Goal: Task Accomplishment & Management: Manage account settings

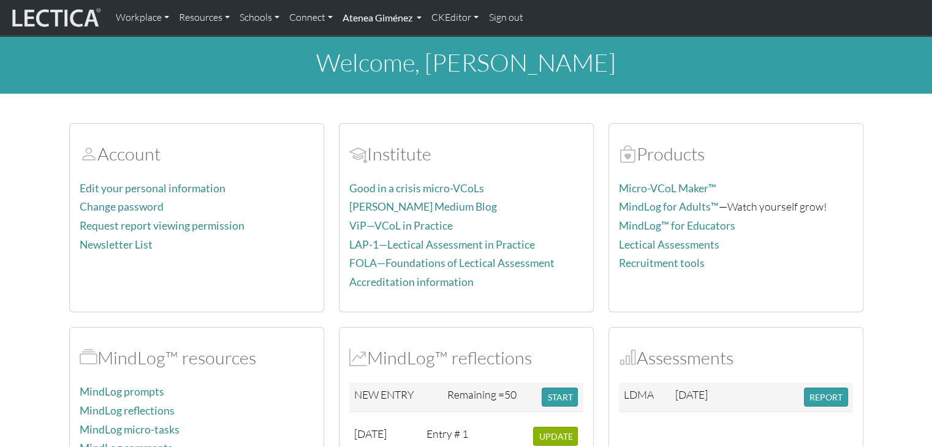
click at [382, 18] on link "Atenea Giménez" at bounding box center [381, 18] width 89 height 26
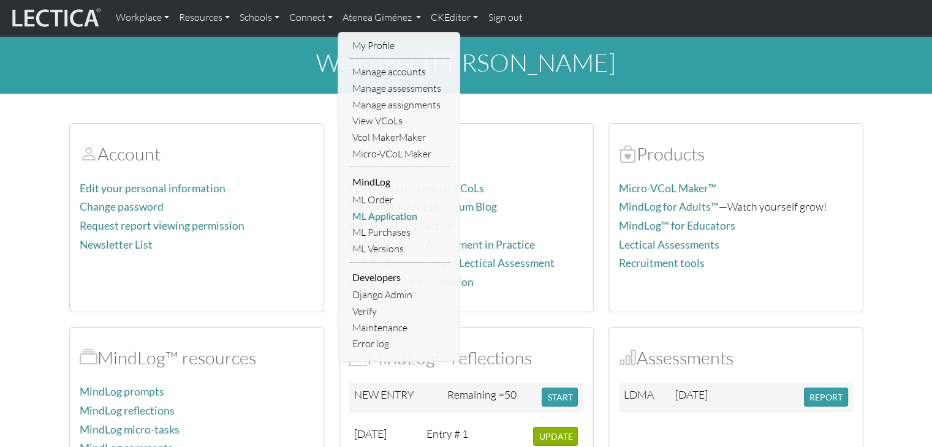
click at [385, 216] on link "ML Application" at bounding box center [399, 216] width 101 height 17
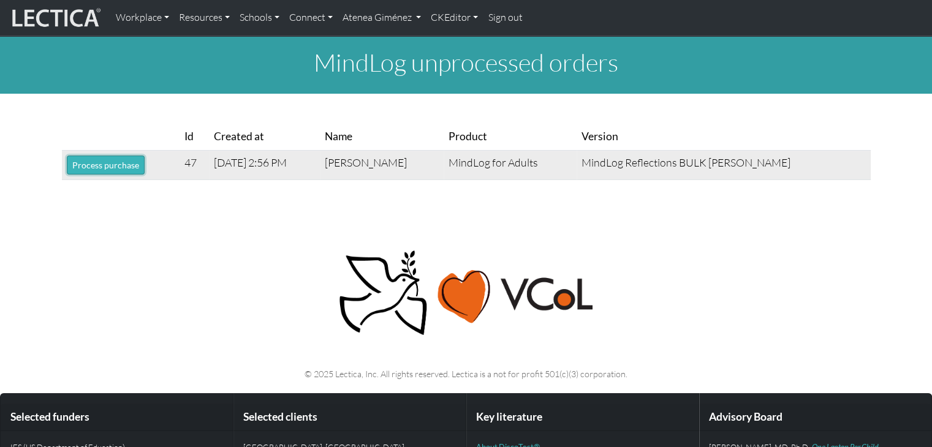
click at [110, 171] on button "Process purchase" at bounding box center [106, 165] width 78 height 19
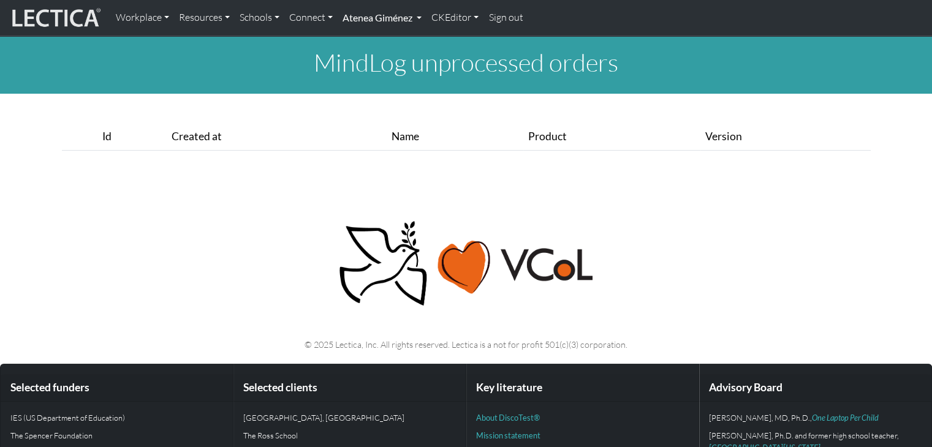
click at [377, 14] on link "Atenea Giménez" at bounding box center [381, 18] width 89 height 26
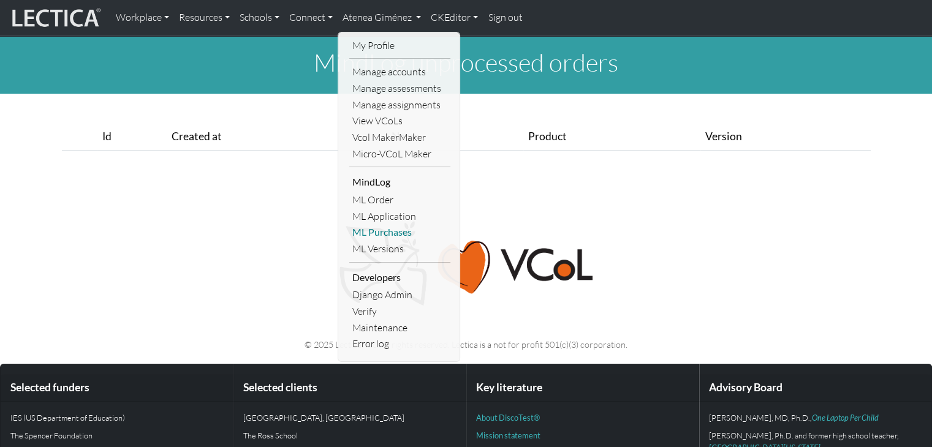
click at [397, 235] on link "ML Purchases" at bounding box center [399, 232] width 101 height 17
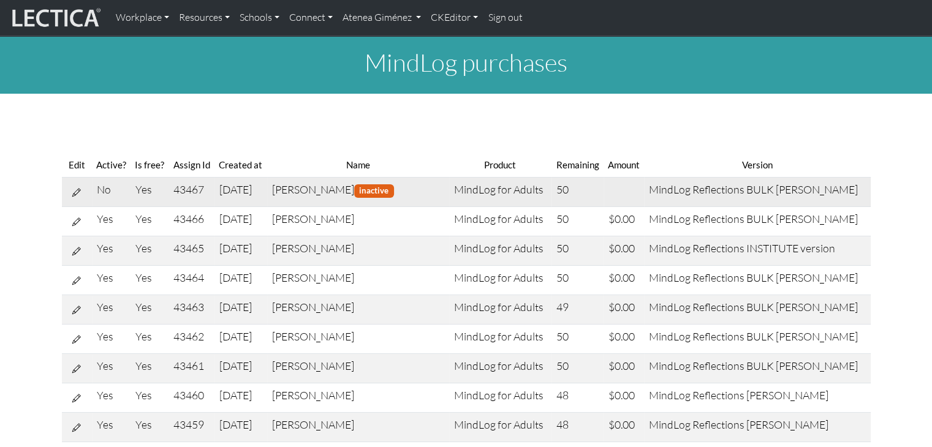
click at [79, 189] on icon at bounding box center [76, 192] width 9 height 10
select select "9"
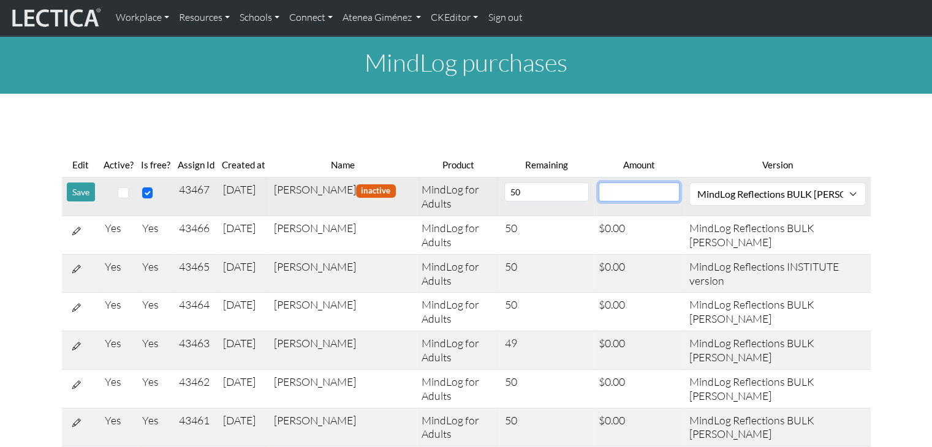
click at [629, 185] on input "number" at bounding box center [638, 192] width 81 height 19
type input "0"
click at [122, 198] on div at bounding box center [124, 191] width 18 height 16
click at [122, 196] on input "checkbox" at bounding box center [123, 192] width 11 height 11
checkbox input "true"
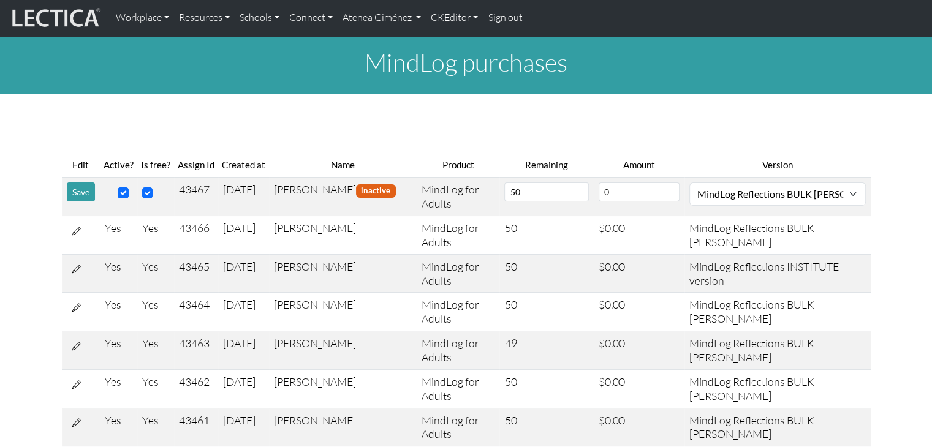
click at [72, 192] on button "Save" at bounding box center [81, 192] width 28 height 19
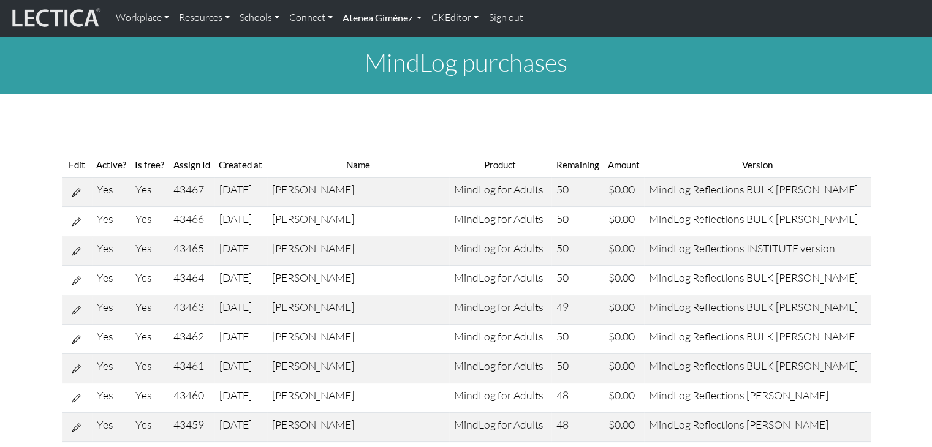
click at [389, 25] on link "Atenea Giménez" at bounding box center [381, 18] width 89 height 26
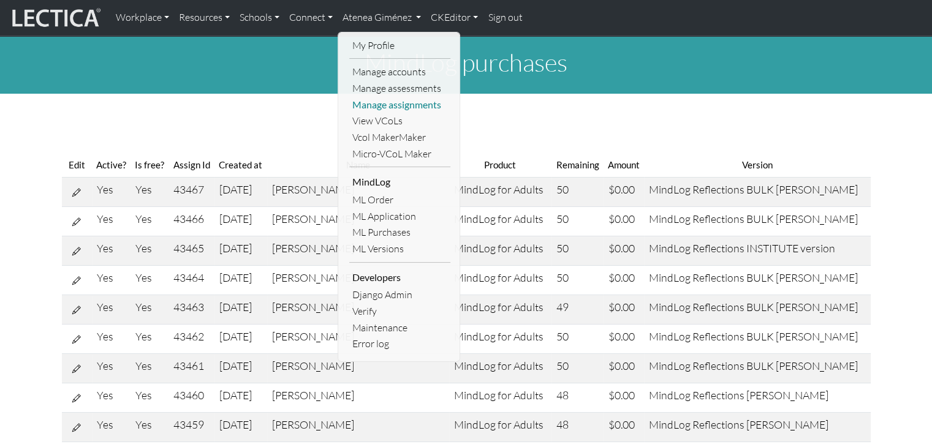
click at [388, 100] on link "Manage assignments" at bounding box center [399, 105] width 101 height 17
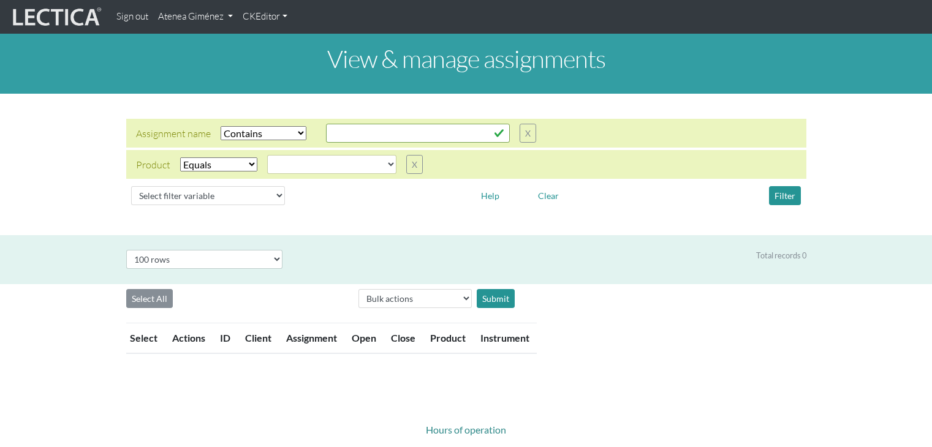
select select "icontains"
select select
select select "100"
click at [331, 128] on input "text" at bounding box center [418, 133] width 184 height 19
click at [330, 128] on input "text" at bounding box center [418, 133] width 184 height 19
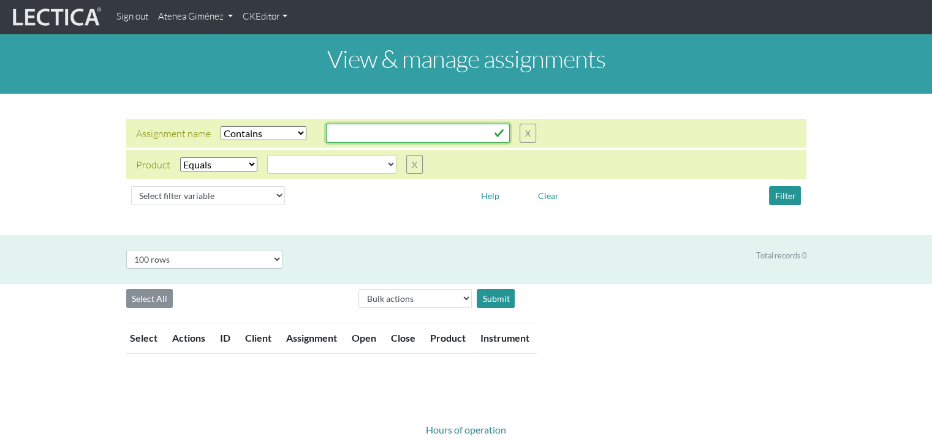
type input "g"
select select
type input "ge"
select select
type input "geo"
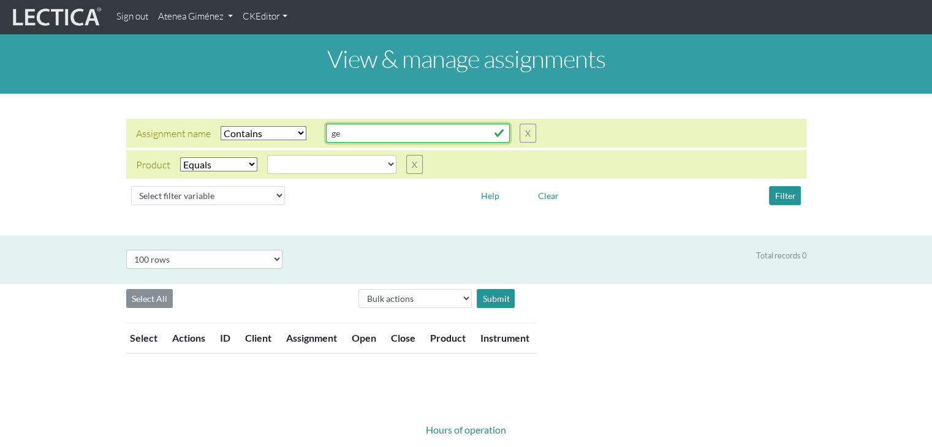
select select
type input "geor"
select select
type input "georg"
select select
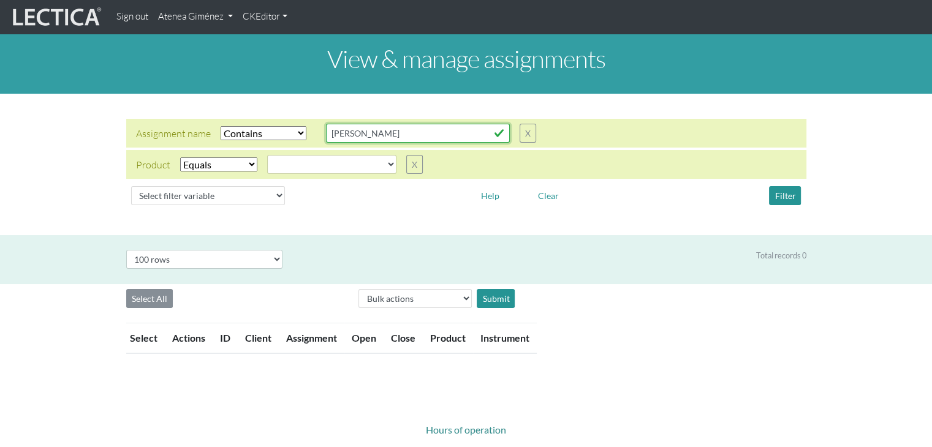
type input "georgi"
select select
type input "georgia"
select select
type input "georgian"
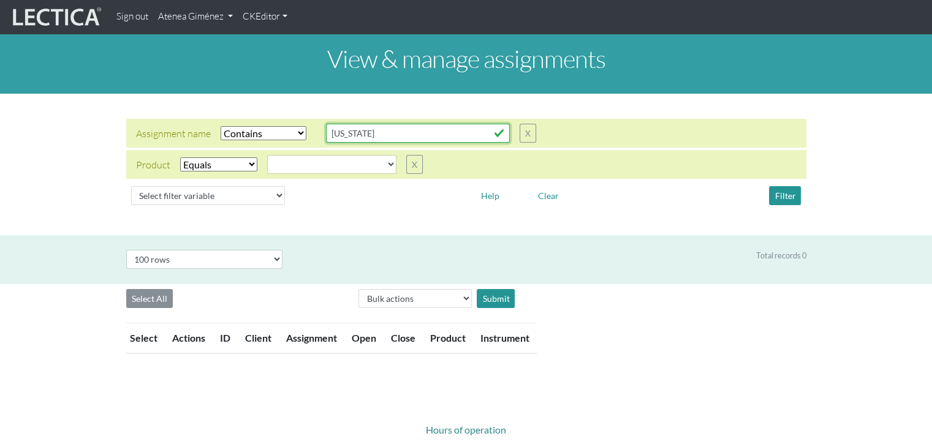
select select
type input "georgiana"
select select
type input "georgiana"
click at [775, 190] on button "Filter" at bounding box center [785, 195] width 32 height 19
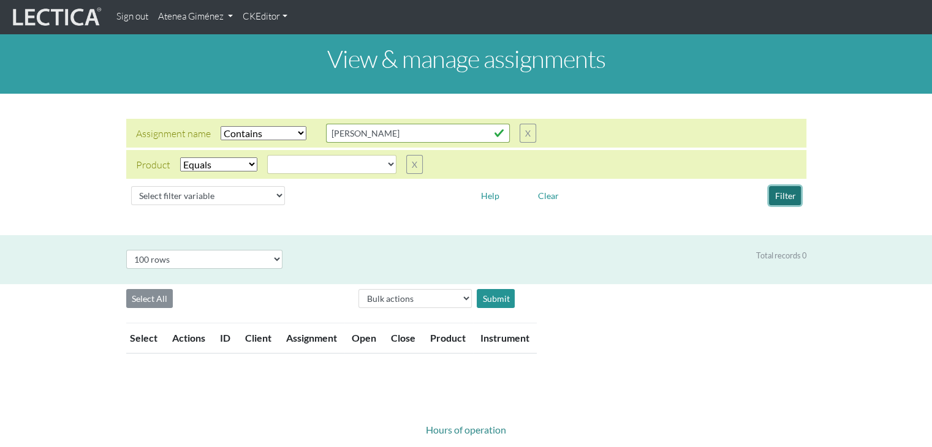
click at [789, 195] on button "Filter" at bounding box center [785, 195] width 32 height 19
click at [777, 200] on button "Filter" at bounding box center [785, 195] width 32 height 19
click at [777, 199] on button "Filter" at bounding box center [785, 195] width 32 height 19
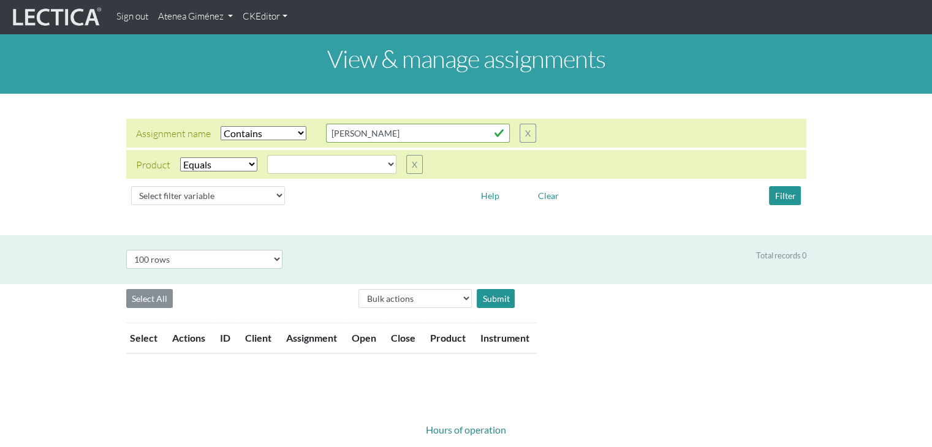
click at [221, 20] on link "Atenea Giménez" at bounding box center [195, 17] width 85 height 24
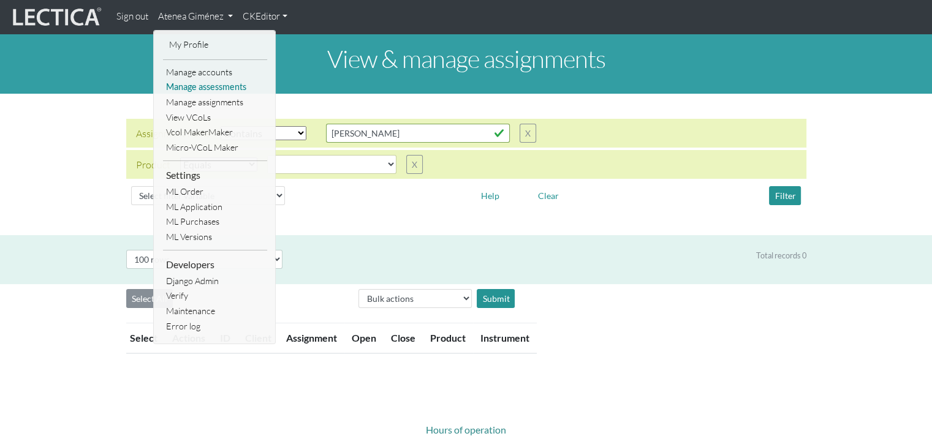
click at [208, 86] on link "Manage assessments" at bounding box center [215, 87] width 104 height 15
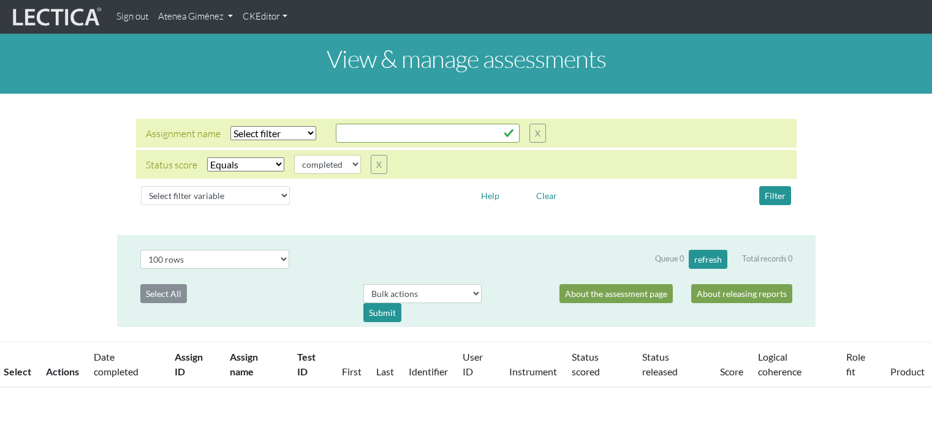
select select "100"
click at [386, 129] on input "text" at bounding box center [428, 133] width 184 height 19
click at [379, 167] on button "X" at bounding box center [379, 164] width 17 height 19
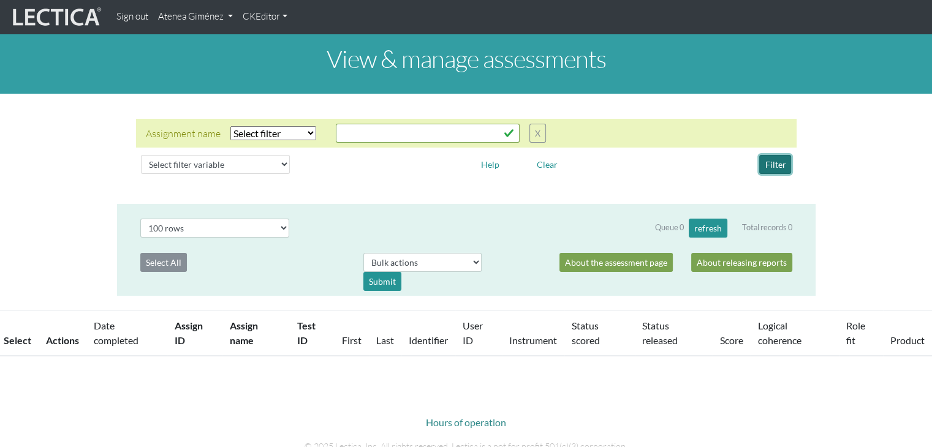
click at [777, 157] on button "Filter" at bounding box center [775, 164] width 32 height 19
click at [774, 162] on button "Filter" at bounding box center [775, 164] width 32 height 19
click at [296, 139] on select "Select filter Equals Does not equal Contains Does not contain Starts with Ends …" at bounding box center [273, 133] width 86 height 14
click at [533, 133] on button "X" at bounding box center [537, 133] width 17 height 19
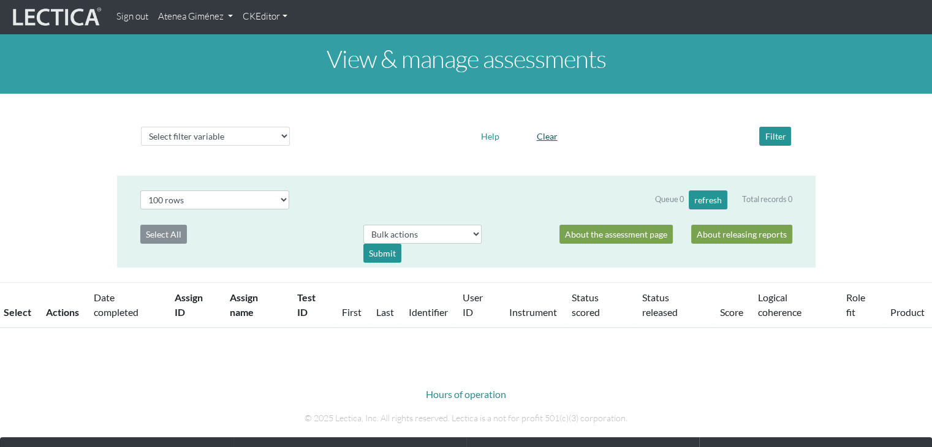
click at [551, 134] on button "Clear" at bounding box center [546, 136] width 32 height 19
click at [777, 136] on button "Filter" at bounding box center [775, 136] width 32 height 19
click at [179, 8] on link "Atenea Giménez" at bounding box center [195, 17] width 85 height 24
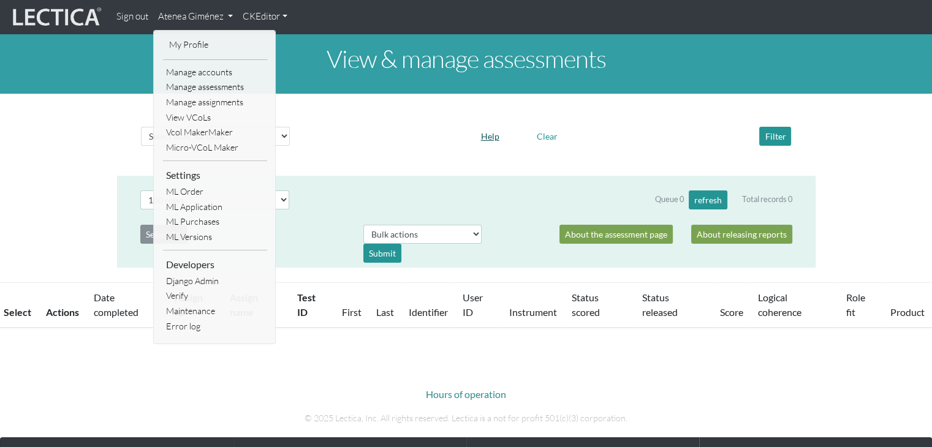
click at [498, 137] on button "Help" at bounding box center [489, 136] width 29 height 19
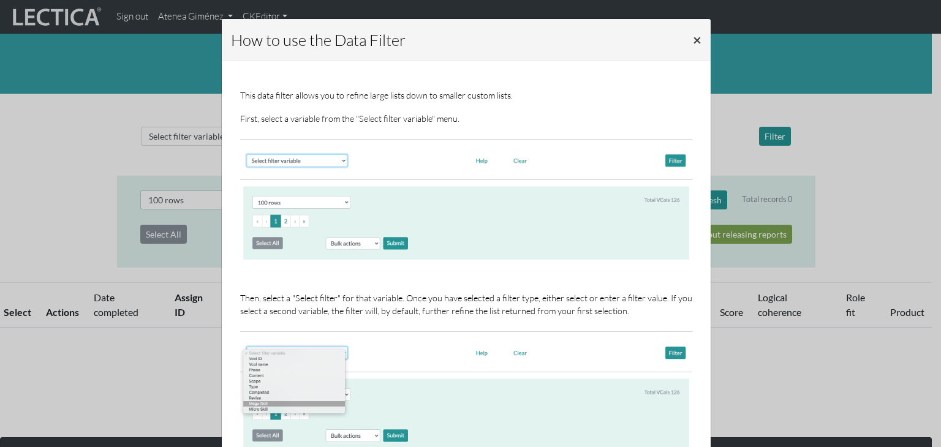
click at [687, 47] on button "×" at bounding box center [697, 40] width 28 height 34
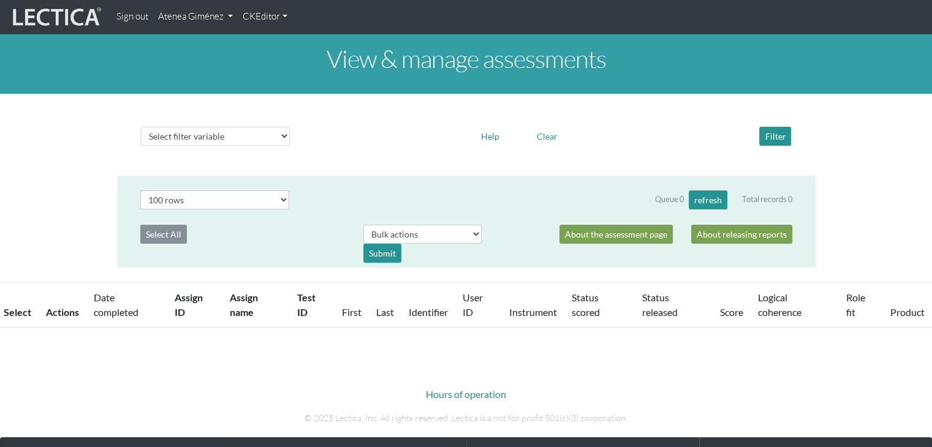
click at [53, 130] on div "Select filter variable Assignment name Assignment ID Clarity persuasive Clarity…" at bounding box center [466, 135] width 932 height 62
click at [206, 27] on link "Atenea Giménez" at bounding box center [195, 17] width 85 height 24
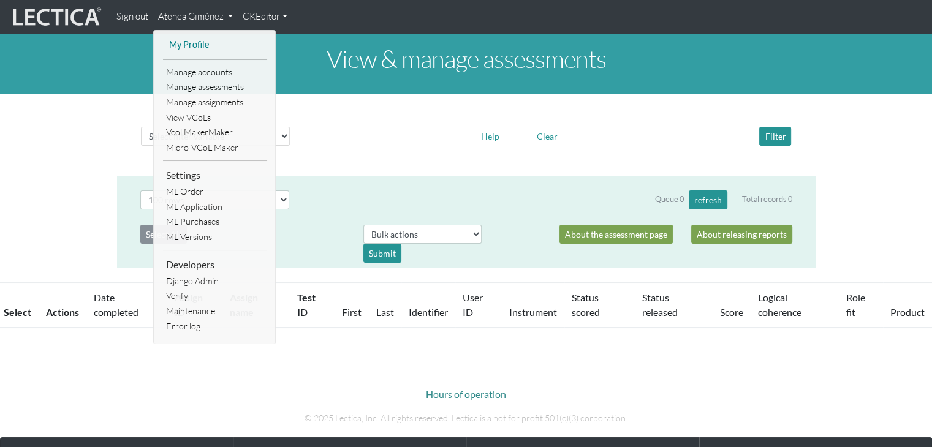
click at [193, 40] on link "My Profile" at bounding box center [215, 44] width 98 height 15
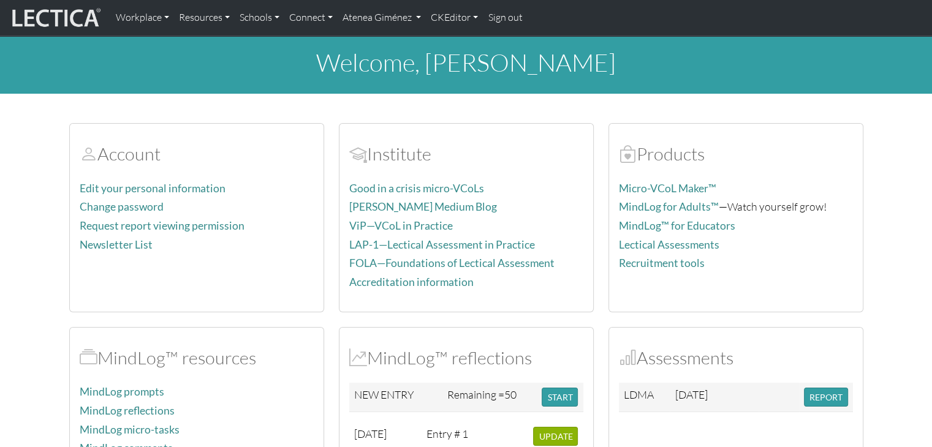
click at [521, 24] on link "Sign out" at bounding box center [505, 18] width 44 height 26
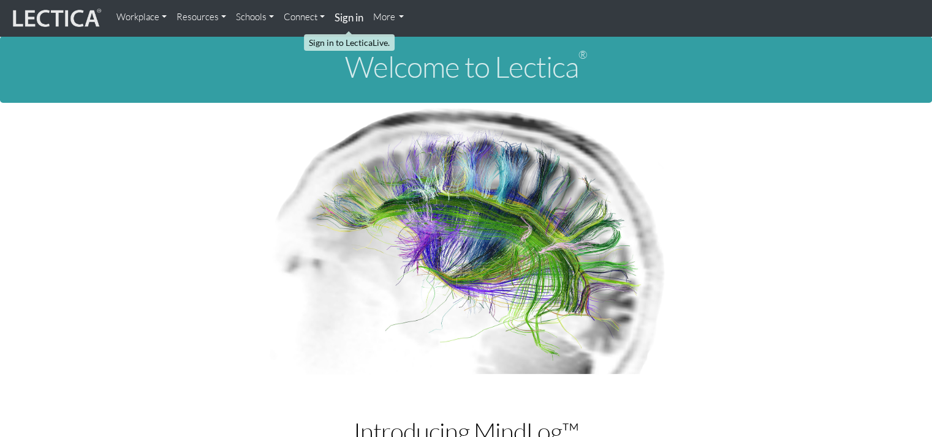
click at [355, 19] on strong "Sign in" at bounding box center [348, 17] width 29 height 13
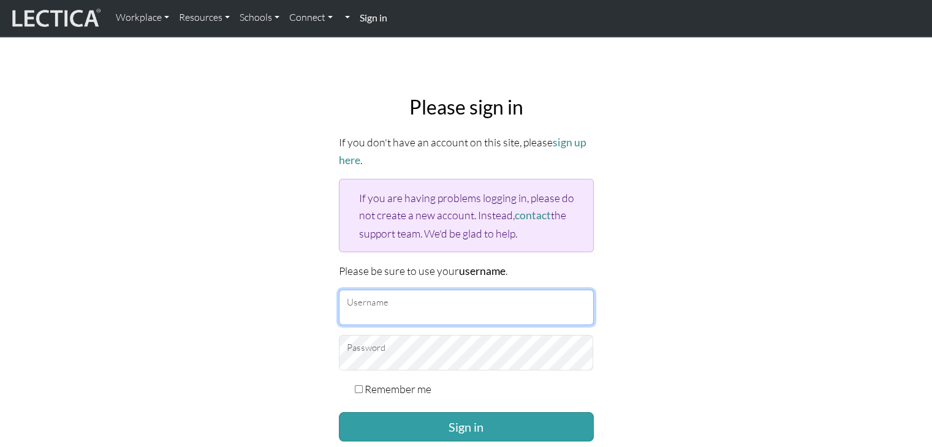
click at [457, 296] on input "Username" at bounding box center [466, 308] width 255 height 36
type input "5"
type input "Atenea"
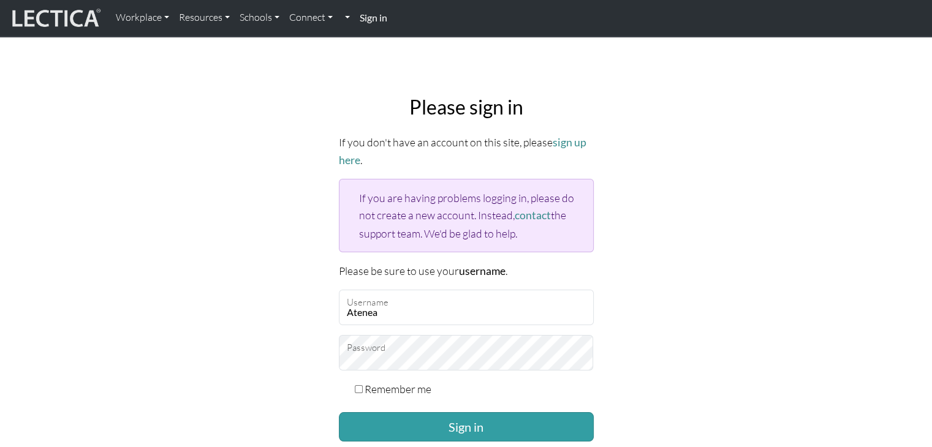
click at [339, 412] on button "Sign in" at bounding box center [466, 426] width 255 height 29
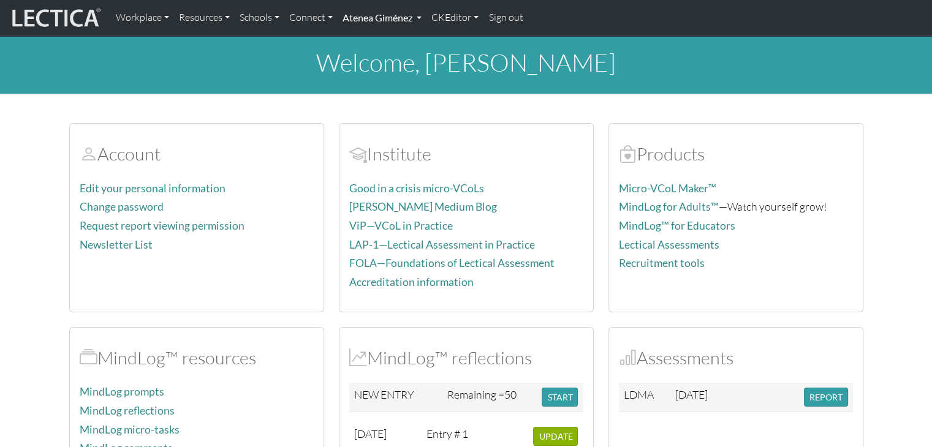
click at [393, 26] on link "Atenea Giménez" at bounding box center [381, 18] width 89 height 26
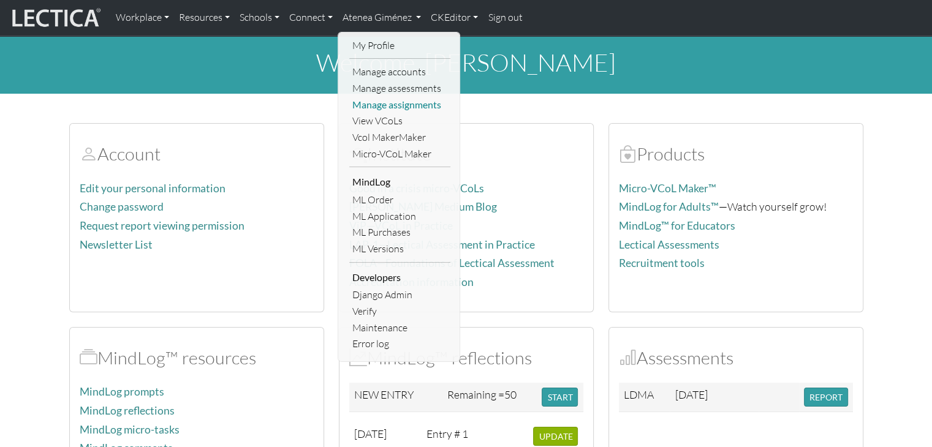
click at [420, 104] on link "Manage assignments" at bounding box center [399, 105] width 101 height 17
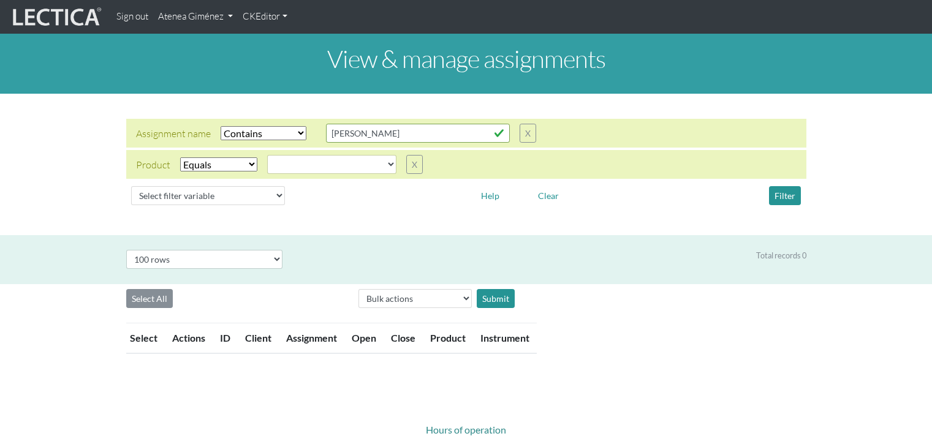
select select "icontains"
select select
select select "100"
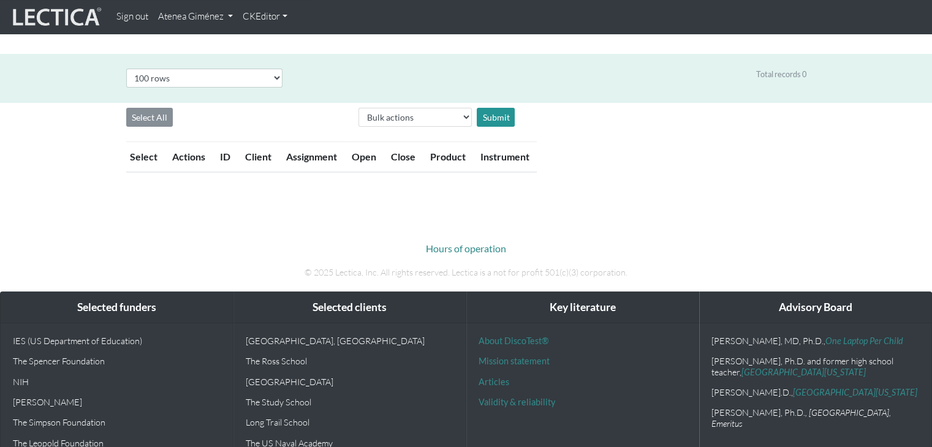
scroll to position [61, 0]
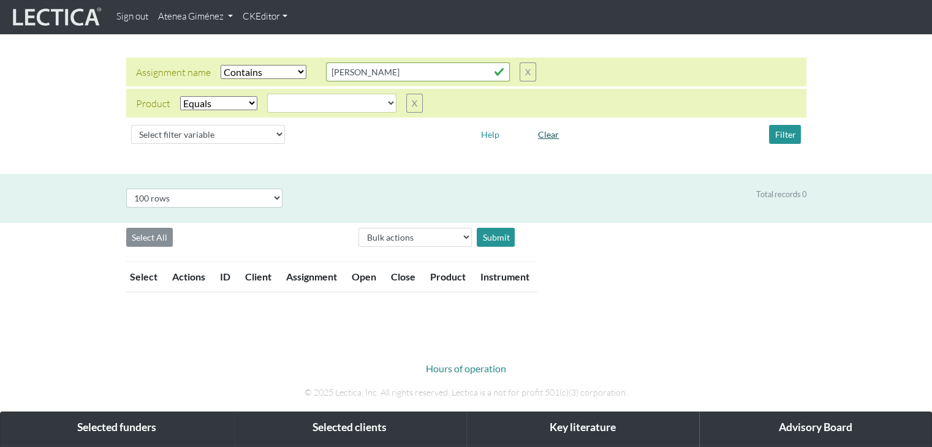
click at [550, 131] on button "Clear" at bounding box center [548, 134] width 32 height 19
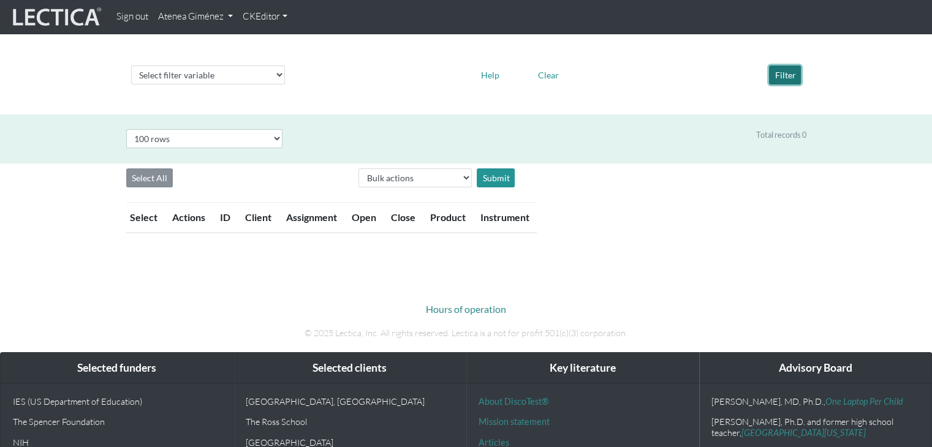
click at [777, 81] on button "Filter" at bounding box center [785, 75] width 32 height 19
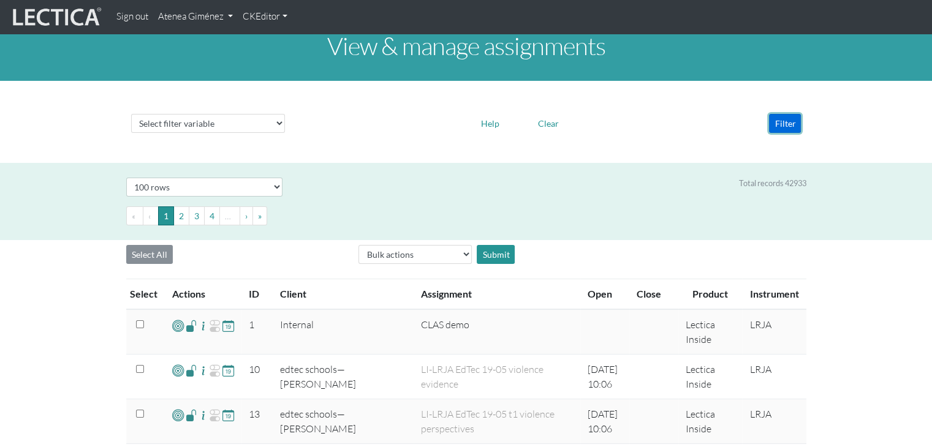
scroll to position [0, 0]
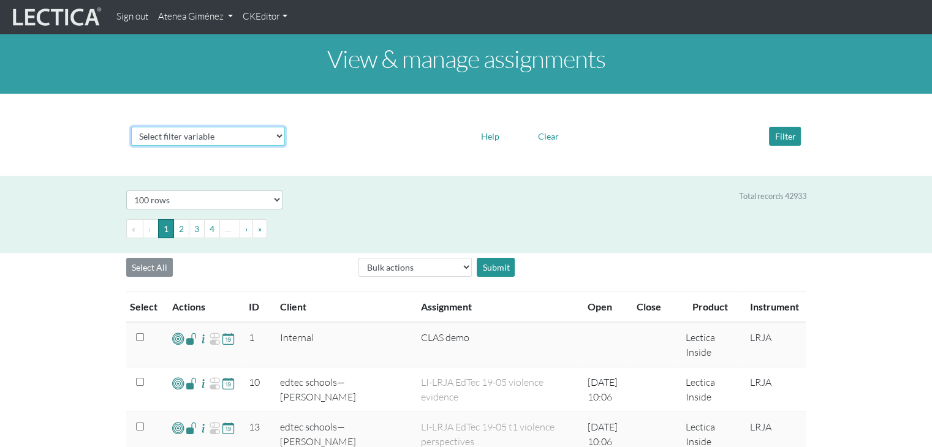
click at [246, 140] on select "Select filter variable Assignment name Assignment ID Client name Date open Date…" at bounding box center [208, 136] width 154 height 19
select select "name"
click at [131, 146] on select "Select filter variable Assignment name Assignment ID Client name Date open Date…" at bounding box center [208, 136] width 154 height 19
select select
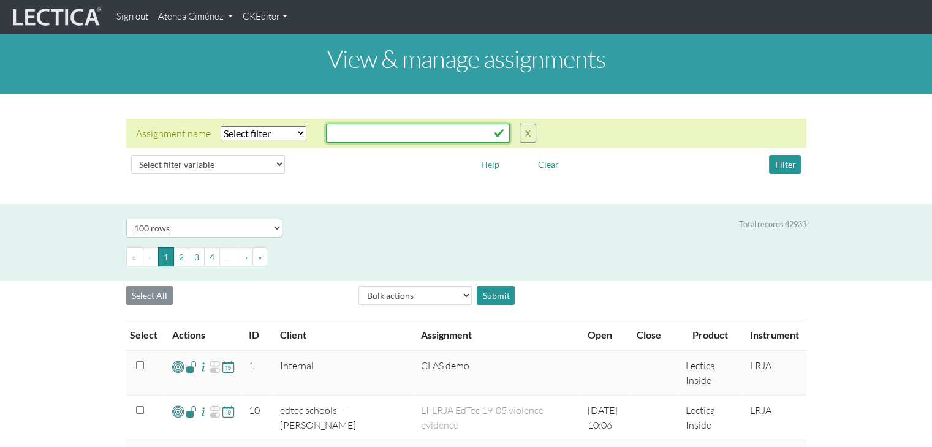
click at [378, 140] on input "text" at bounding box center [418, 133] width 184 height 19
click at [284, 133] on select "Select filter Equals Does not equal Contains Does not contain Starts with Ends …" at bounding box center [263, 133] width 86 height 14
select select "icontains"
click at [220, 126] on select "Select filter Equals Does not equal Contains Does not contain Starts with Ends …" at bounding box center [263, 133] width 86 height 14
click at [355, 138] on input "text" at bounding box center [418, 133] width 184 height 19
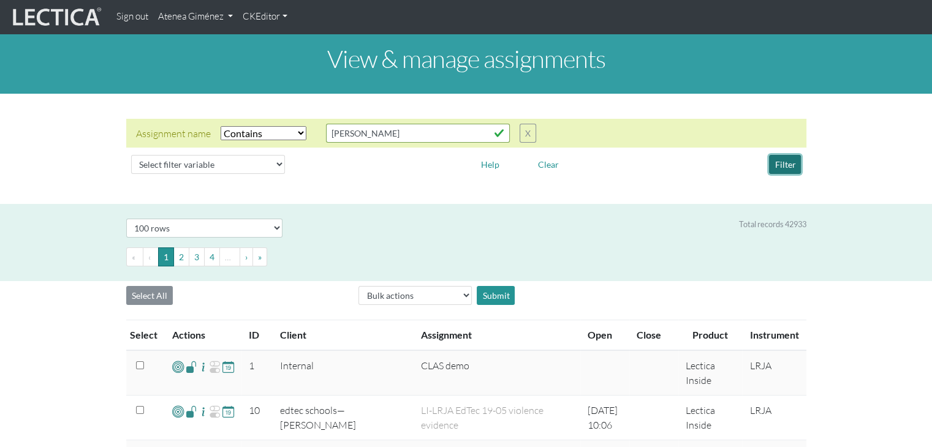
click at [780, 158] on button "Filter" at bounding box center [785, 164] width 32 height 19
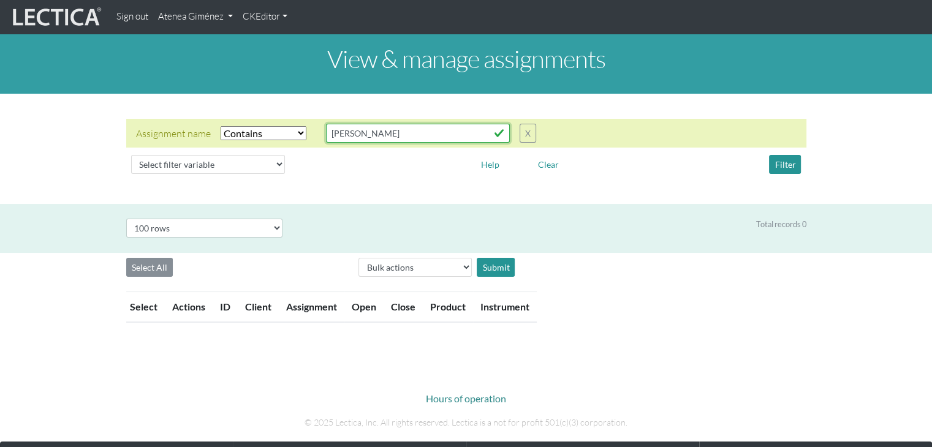
drag, startPoint x: 385, startPoint y: 130, endPoint x: 287, endPoint y: 127, distance: 98.7
click at [287, 127] on div "Assignment name Select filter Equals Does not equal Contains Does not contain S…" at bounding box center [336, 133] width 400 height 19
paste input "n"
type input "Georgianna"
click at [789, 168] on button "Filter" at bounding box center [785, 164] width 32 height 19
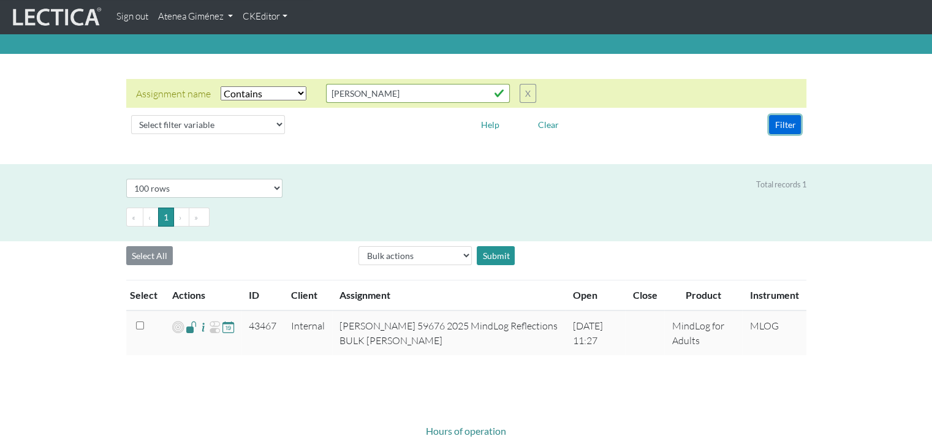
scroll to position [61, 0]
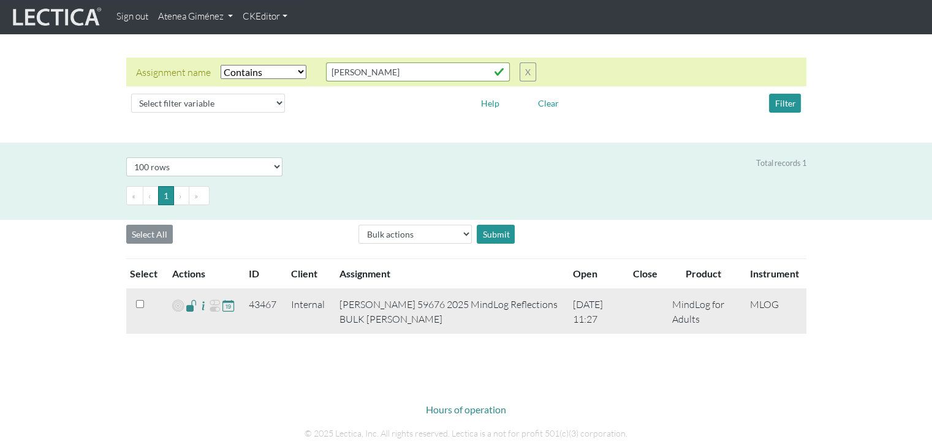
click at [186, 307] on span at bounding box center [192, 305] width 12 height 14
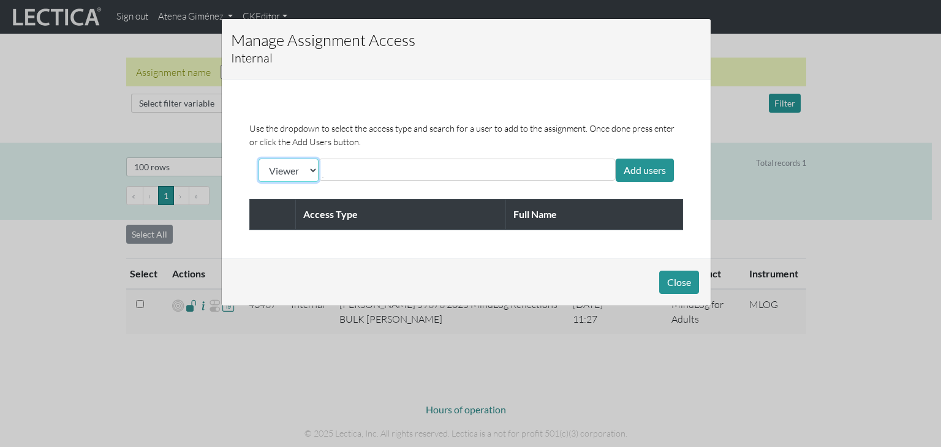
click at [303, 168] on select "Viewer Limited Client" at bounding box center [288, 170] width 60 height 23
select select "client"
click at [258, 159] on select "Viewer Limited Client" at bounding box center [288, 170] width 60 height 23
click at [352, 164] on input "text" at bounding box center [376, 169] width 109 height 15
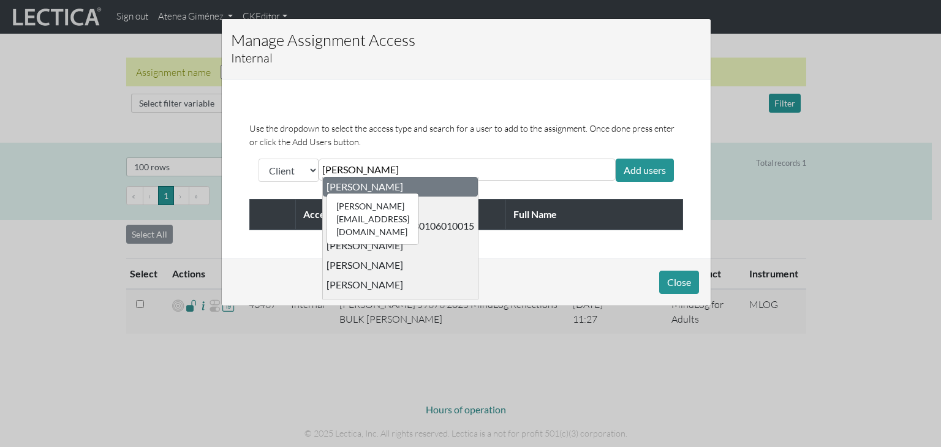
type input "benny"
click at [370, 189] on div "ausmus@bigchangeagency.com Benny Ausmus" at bounding box center [364, 187] width 77 height 12
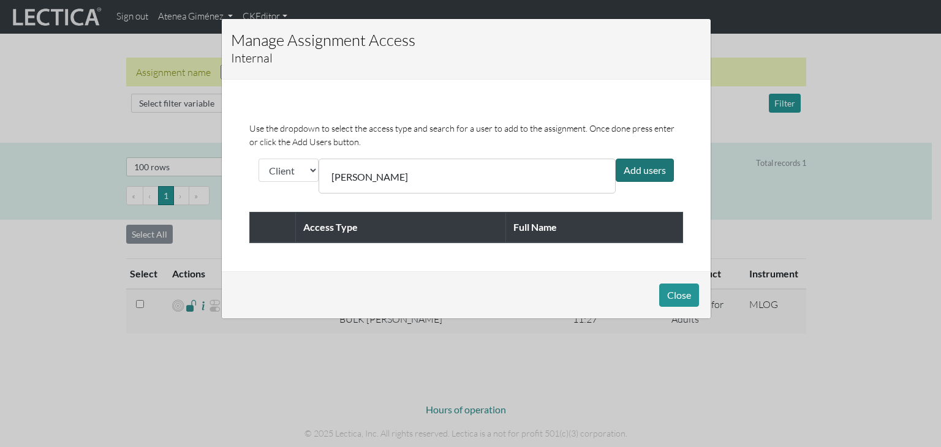
click at [634, 170] on div "Add users" at bounding box center [645, 170] width 58 height 23
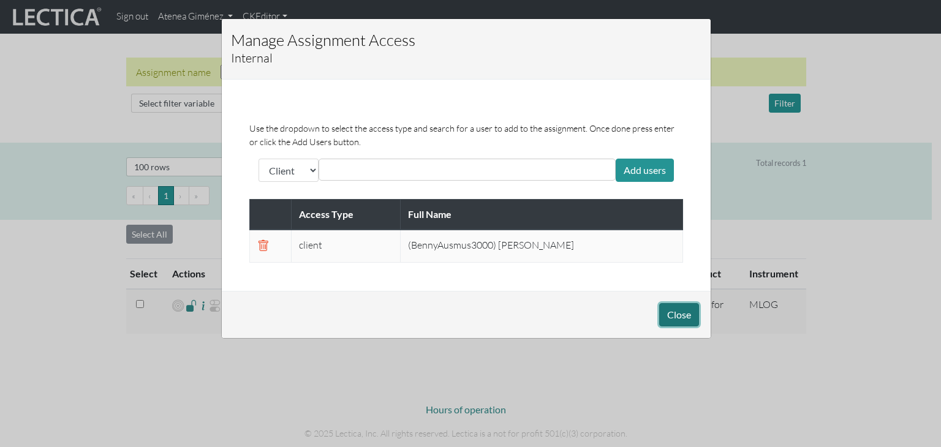
click at [683, 306] on button "Close" at bounding box center [679, 314] width 40 height 23
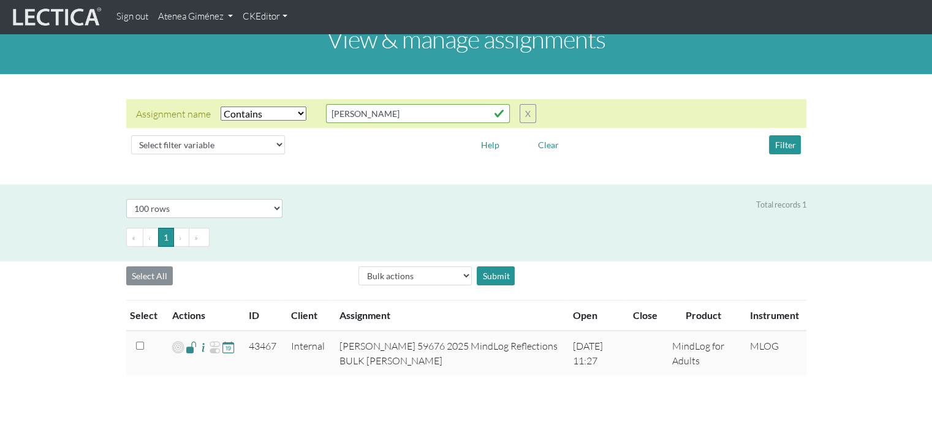
scroll to position [0, 0]
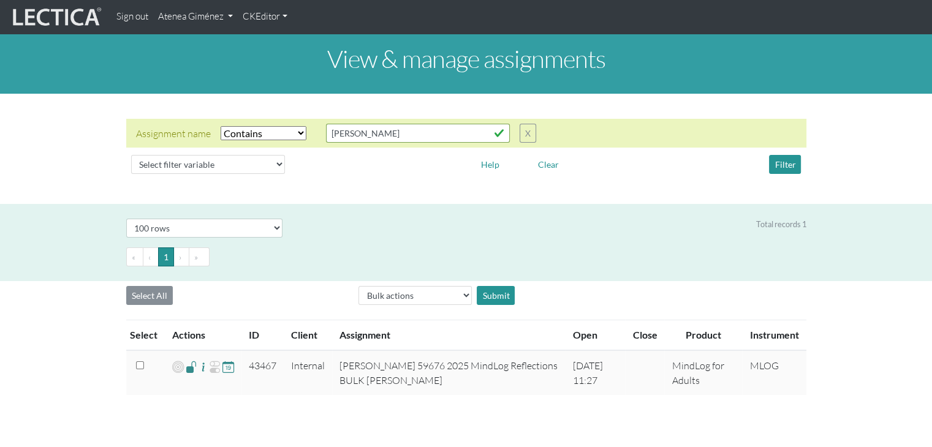
click at [218, 26] on link "Atenea Giménez" at bounding box center [195, 17] width 85 height 24
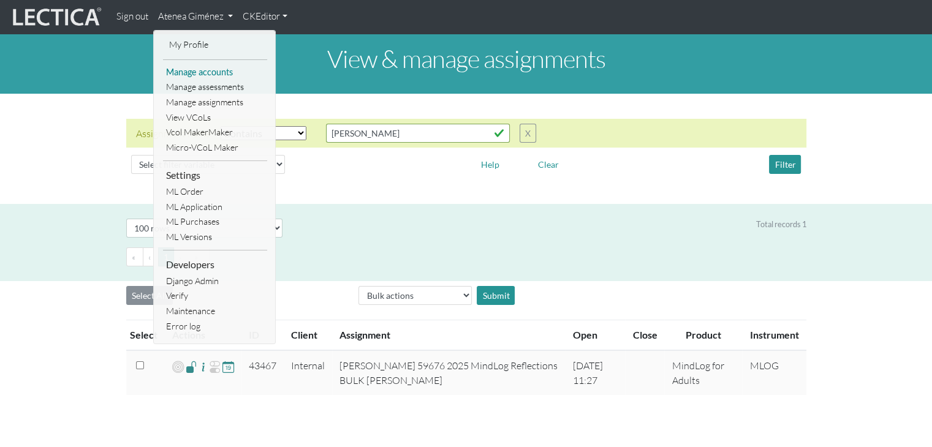
click at [195, 69] on link "Manage accounts" at bounding box center [215, 72] width 104 height 15
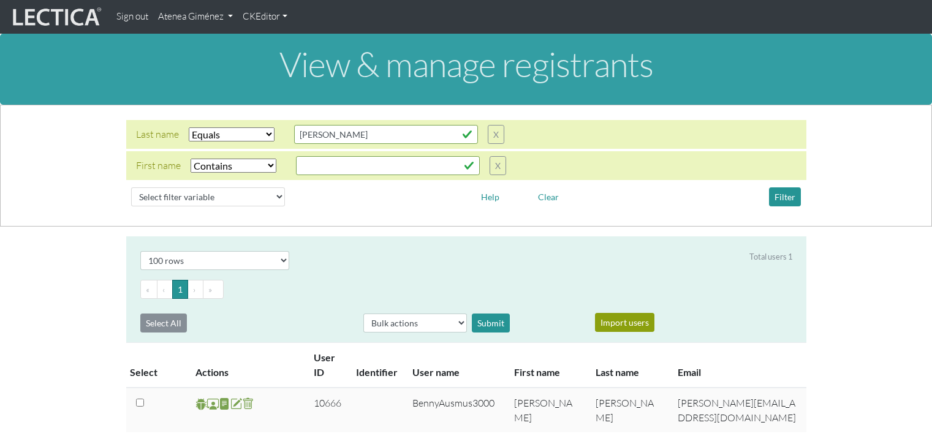
select select "iexact"
select select "icontains"
select select "100"
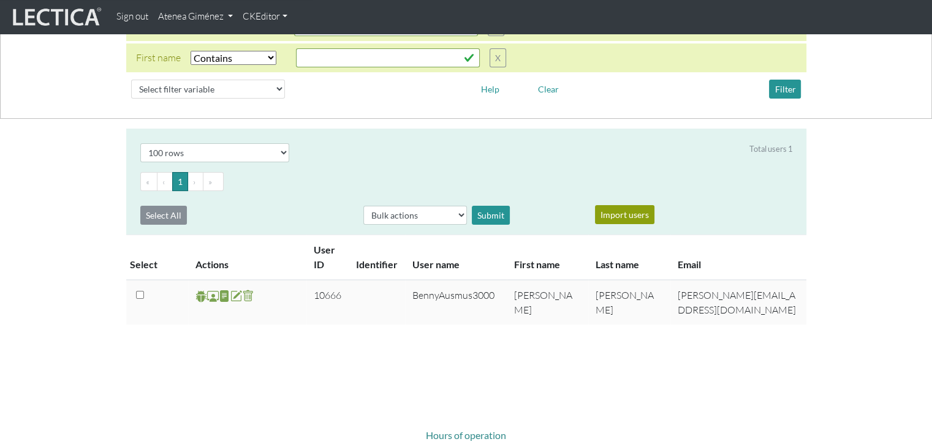
scroll to position [122, 0]
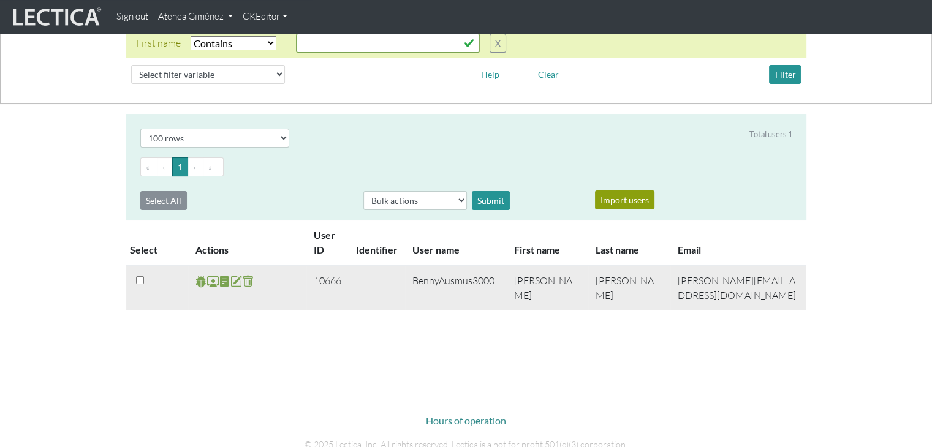
click at [209, 280] on span at bounding box center [213, 281] width 12 height 14
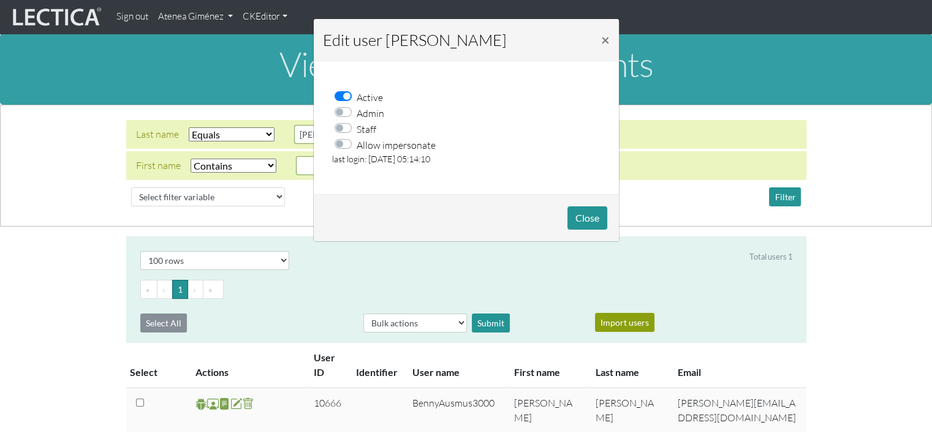
click at [356, 142] on label "Allow impersonate" at bounding box center [395, 145] width 79 height 16
click at [343, 142] on input "Allow impersonate" at bounding box center [347, 143] width 10 height 12
checkbox input "true"
drag, startPoint x: 595, startPoint y: 223, endPoint x: 463, endPoint y: 296, distance: 150.5
click at [595, 222] on button "Close" at bounding box center [587, 217] width 40 height 23
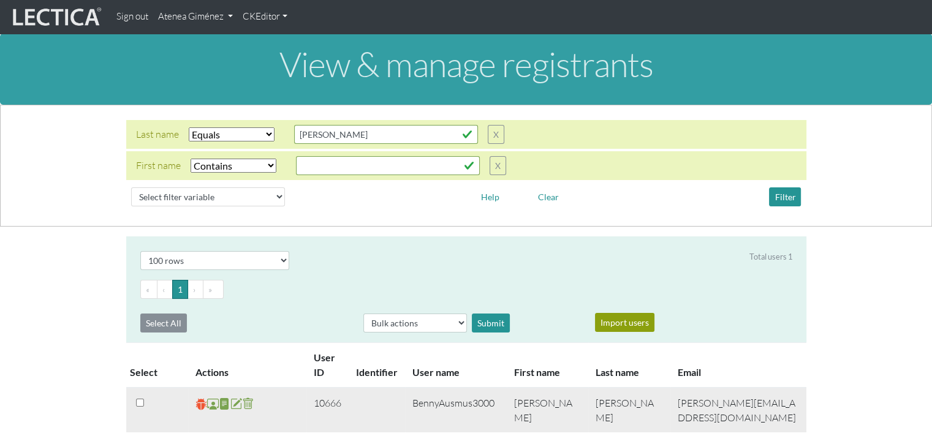
click at [195, 400] on span at bounding box center [201, 404] width 12 height 14
